Goal: Task Accomplishment & Management: Manage account settings

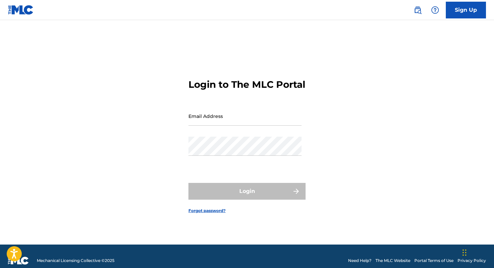
click at [251, 125] on input "Email Address" at bounding box center [245, 115] width 113 height 19
type input "[EMAIL_ADDRESS][DOMAIN_NAME]"
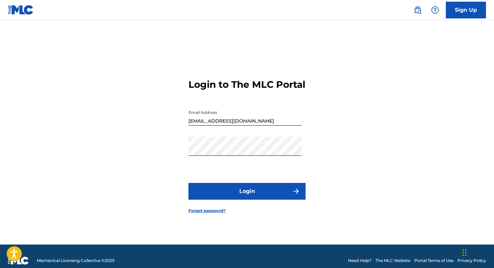
click at [246, 192] on button "Login" at bounding box center [247, 191] width 117 height 17
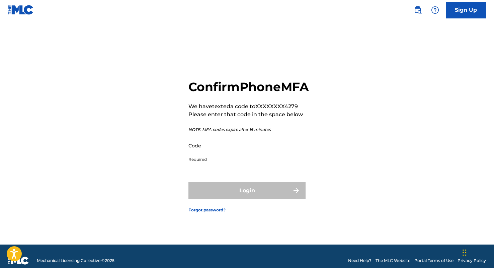
click at [260, 152] on input "Code" at bounding box center [245, 145] width 113 height 19
click at [348, 149] on div "Confirm Phone MFA We have texted a code to XXXXXXXX4279 Please enter that code …" at bounding box center [247, 141] width 469 height 208
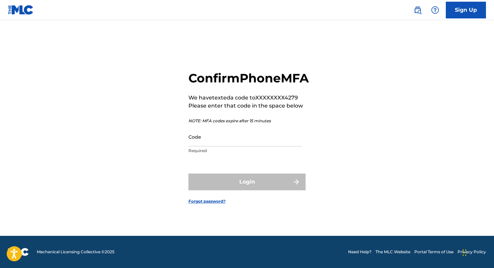
click at [238, 154] on p "Required" at bounding box center [245, 151] width 113 height 6
click at [201, 146] on input "Code" at bounding box center [245, 136] width 113 height 19
click at [351, 122] on div "Confirm Phone MFA We have texted a code to XXXXXXXX4279 Please enter that code …" at bounding box center [247, 132] width 469 height 208
click at [254, 146] on input "Code" at bounding box center [245, 136] width 113 height 19
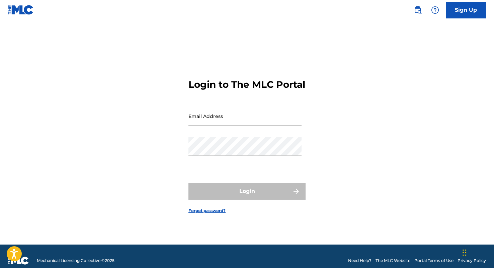
click at [208, 126] on input "Email Address" at bounding box center [245, 115] width 113 height 19
type input "[EMAIL_ADDRESS][DOMAIN_NAME]"
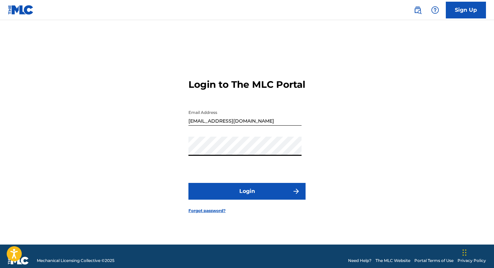
click at [242, 199] on button "Login" at bounding box center [247, 191] width 117 height 17
